Goal: Information Seeking & Learning: Learn about a topic

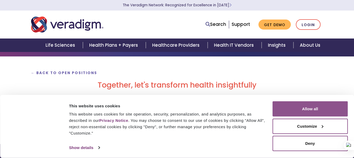
click at [304, 103] on button "Allow all" at bounding box center [309, 108] width 75 height 15
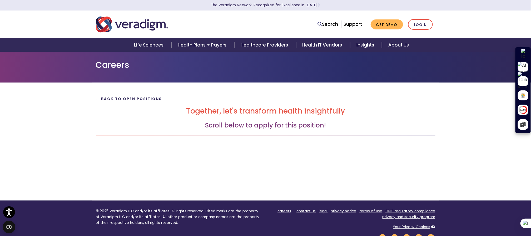
click at [141, 97] on strong "← Back to Open Positions" at bounding box center [129, 99] width 66 height 5
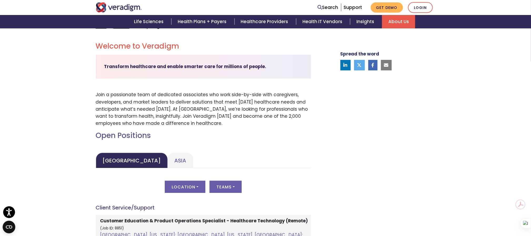
scroll to position [237, 0]
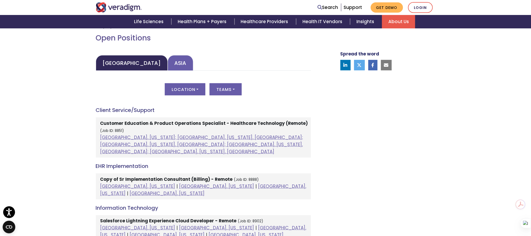
click at [168, 64] on link "Asia" at bounding box center [181, 63] width 26 height 16
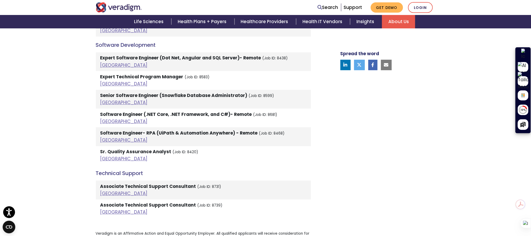
scroll to position [908, 0]
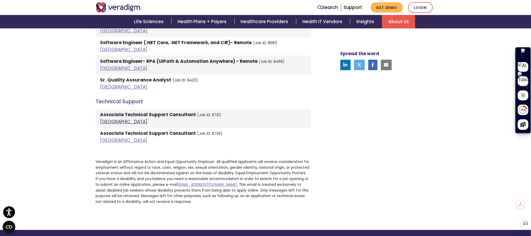
click at [105, 119] on link "[GEOGRAPHIC_DATA]" at bounding box center [123, 122] width 47 height 6
